Goal: Check status: Check status

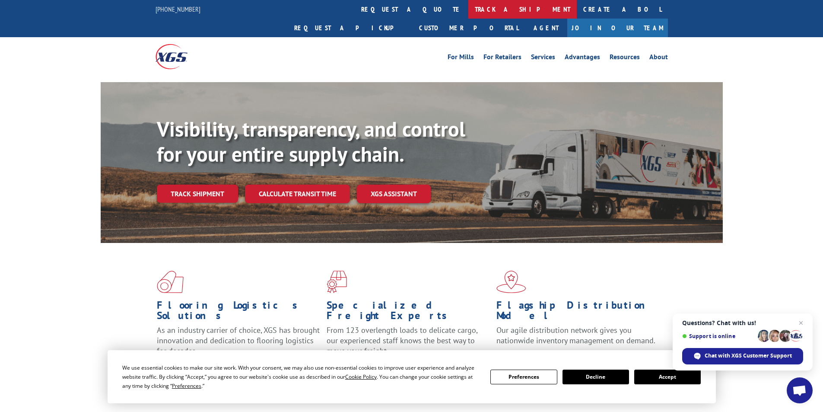
click at [468, 13] on link "track a shipment" at bounding box center [522, 9] width 108 height 19
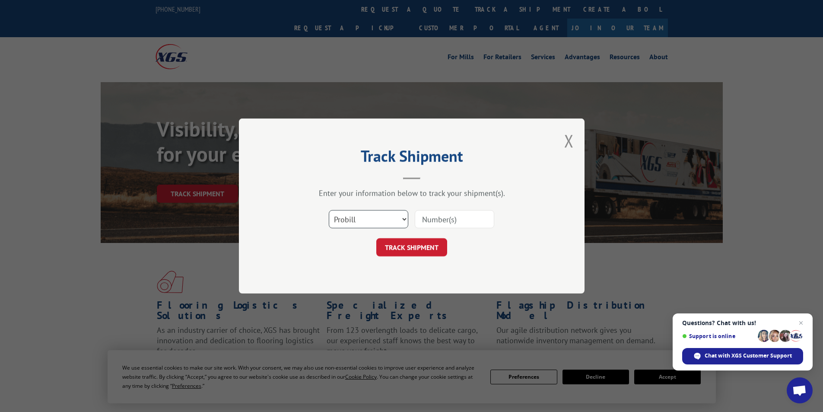
click at [375, 221] on select "Select category... Probill BOL PO" at bounding box center [369, 219] width 80 height 18
select select "po"
click at [329, 210] on select "Select category... Probill BOL PO" at bounding box center [369, 219] width 80 height 18
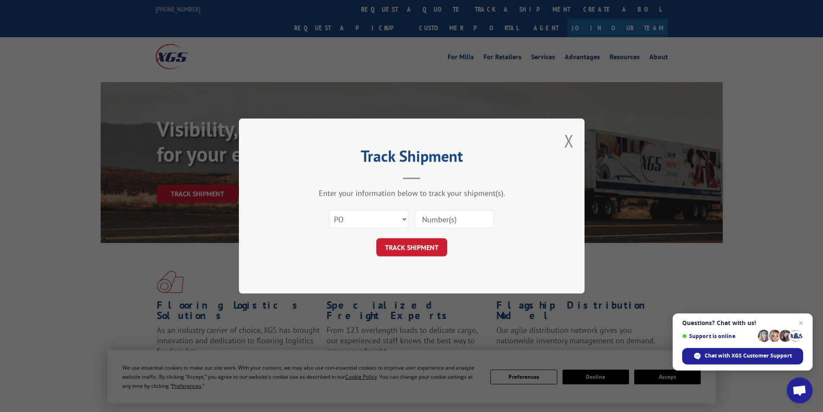
click at [427, 223] on input at bounding box center [455, 219] width 80 height 18
type input "CH124-0022"
click at [421, 245] on button "TRACK SHIPMENT" at bounding box center [411, 247] width 71 height 18
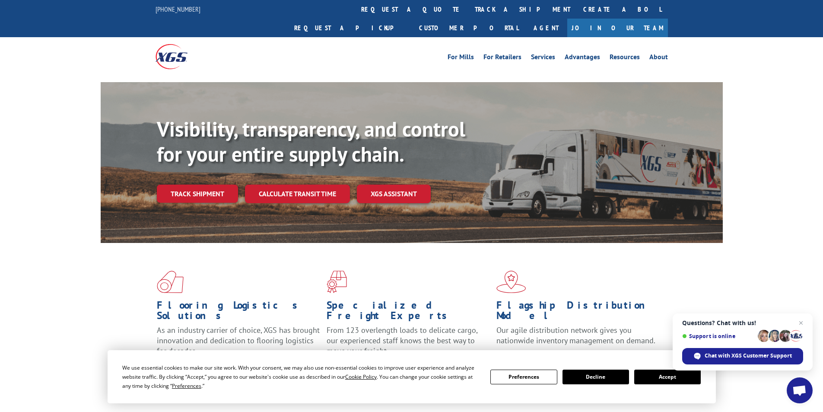
drag, startPoint x: 801, startPoint y: 323, endPoint x: 786, endPoint y: 324, distance: 14.3
click at [801, 323] on span "Close chat" at bounding box center [801, 323] width 10 height 10
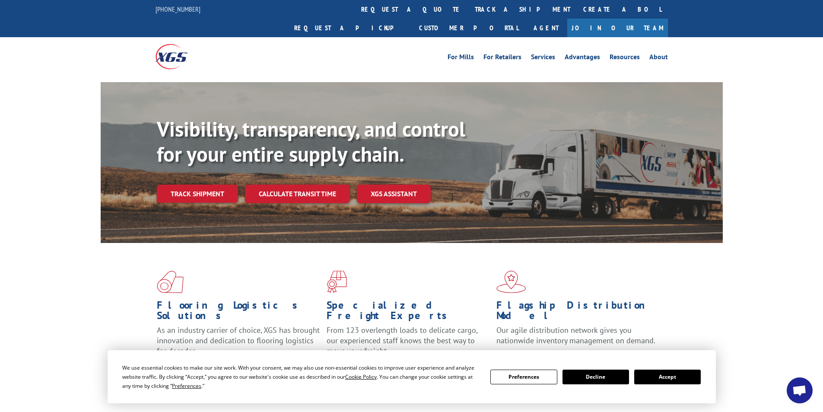
click at [673, 373] on button "Accept" at bounding box center [667, 376] width 67 height 15
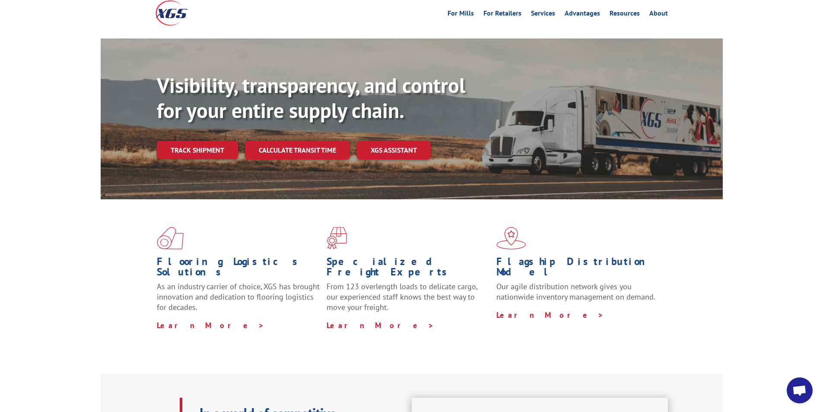
scroll to position [43, 0]
click at [207, 141] on link "Track shipment" at bounding box center [197, 150] width 81 height 18
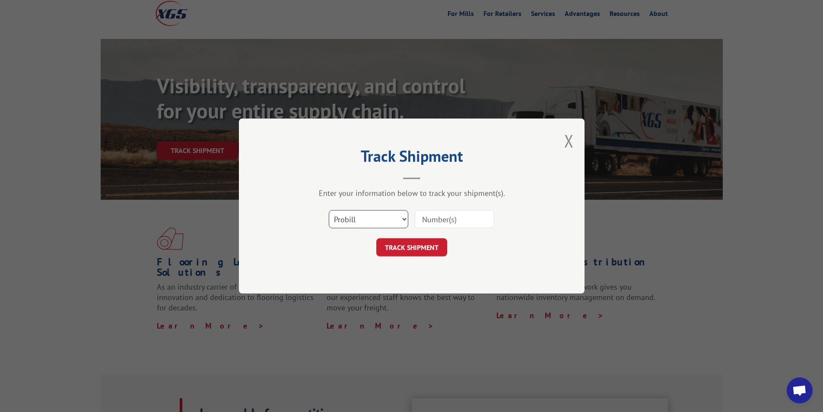
click at [405, 219] on select "Select category... Probill BOL PO" at bounding box center [369, 219] width 80 height 18
click at [440, 223] on input at bounding box center [455, 219] width 80 height 18
type input "17402284"
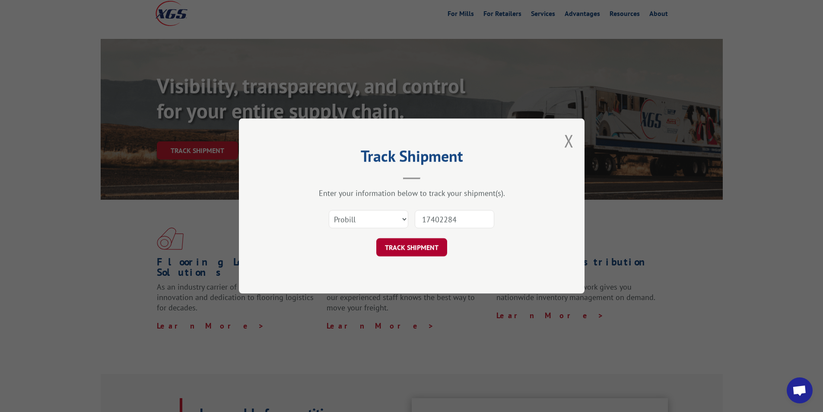
click at [418, 243] on button "TRACK SHIPMENT" at bounding box center [411, 247] width 71 height 18
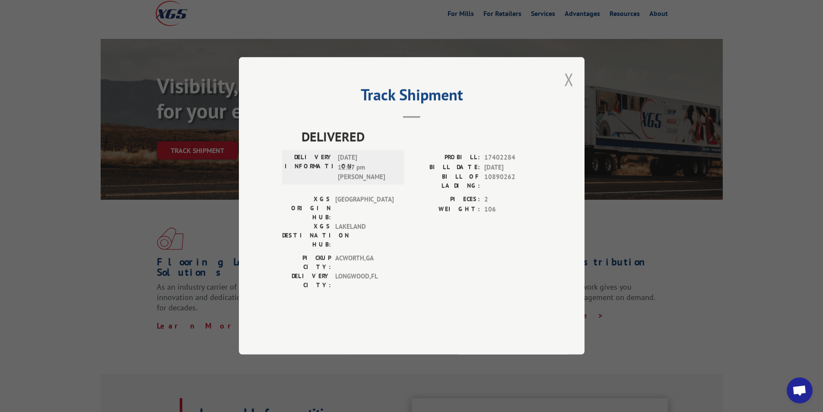
click at [570, 91] on button "Close modal" at bounding box center [569, 79] width 10 height 23
